Goal: Task Accomplishment & Management: Manage account settings

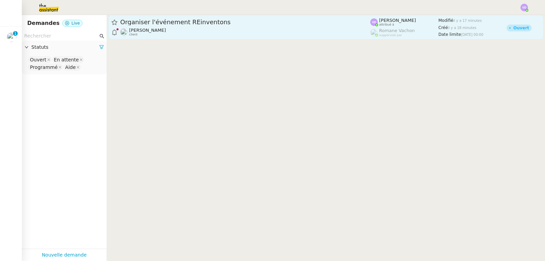
click at [197, 32] on div "[PERSON_NAME] client" at bounding box center [245, 32] width 250 height 9
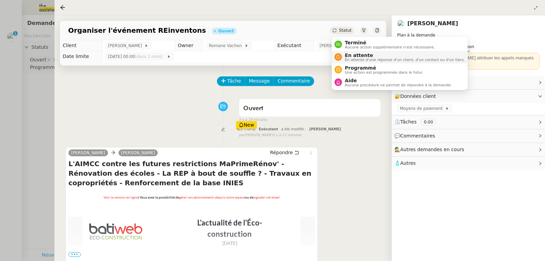
drag, startPoint x: 345, startPoint y: 43, endPoint x: 351, endPoint y: 57, distance: 15.3
click at [345, 43] on span "Terminé" at bounding box center [390, 42] width 90 height 5
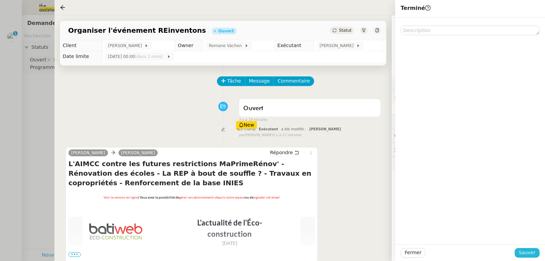
click at [531, 251] on span "Sauver" at bounding box center [527, 252] width 17 height 8
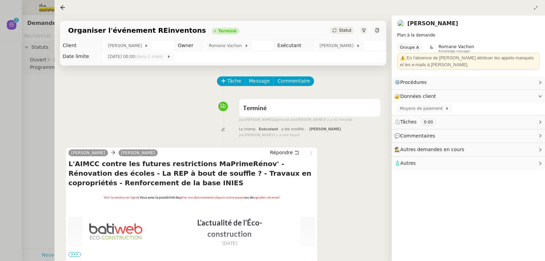
click at [44, 95] on div at bounding box center [272, 130] width 545 height 261
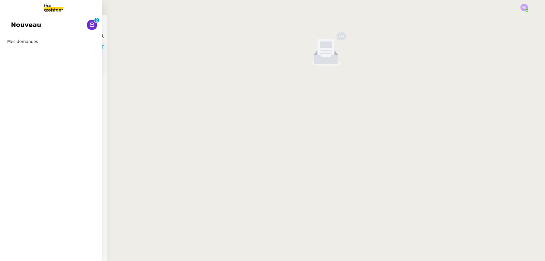
drag, startPoint x: 24, startPoint y: 29, endPoint x: 35, endPoint y: 31, distance: 11.8
click at [24, 29] on span "Nouveau" at bounding box center [26, 25] width 30 height 10
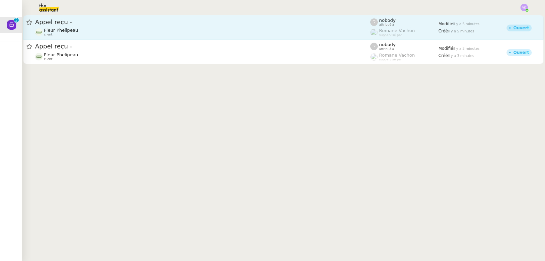
click at [162, 35] on div "Fleur Phelipeau client" at bounding box center [202, 32] width 335 height 9
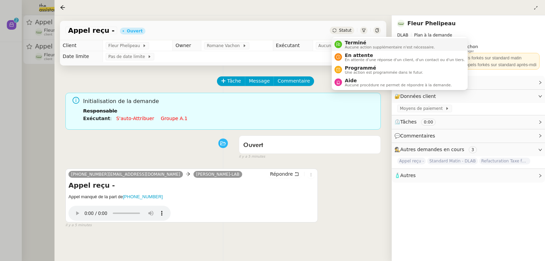
click at [349, 43] on span "Terminé" at bounding box center [390, 42] width 90 height 5
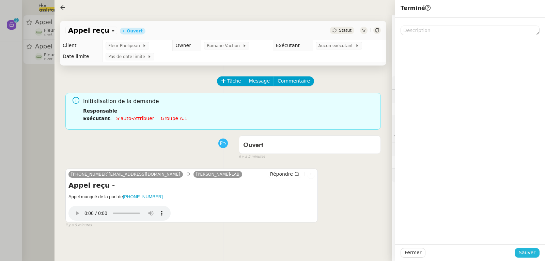
click at [529, 252] on span "Sauver" at bounding box center [527, 252] width 17 height 8
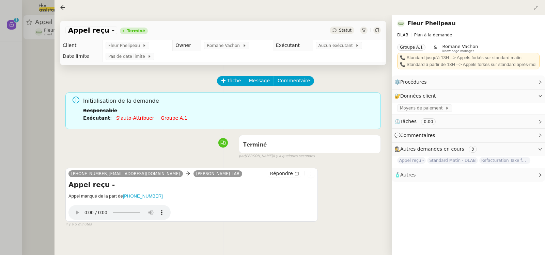
click at [47, 115] on div at bounding box center [272, 127] width 545 height 255
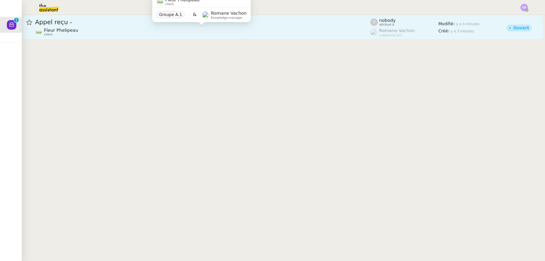
click at [92, 33] on div "Fleur Phelipeau client" at bounding box center [202, 32] width 335 height 9
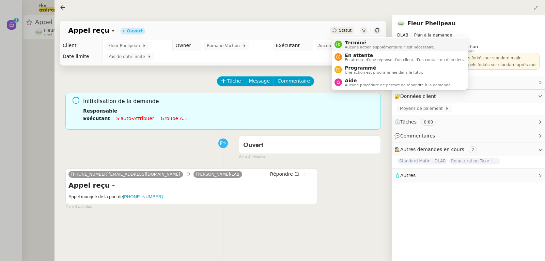
click at [347, 42] on span "Terminé" at bounding box center [390, 42] width 90 height 5
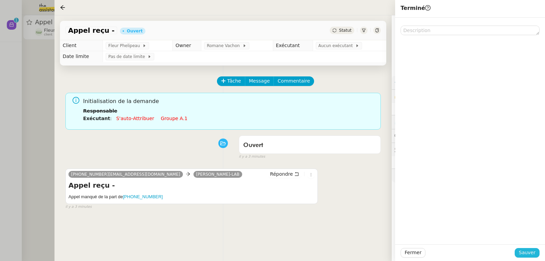
click at [533, 249] on span "Sauver" at bounding box center [527, 252] width 17 height 8
